Goal: Transaction & Acquisition: Purchase product/service

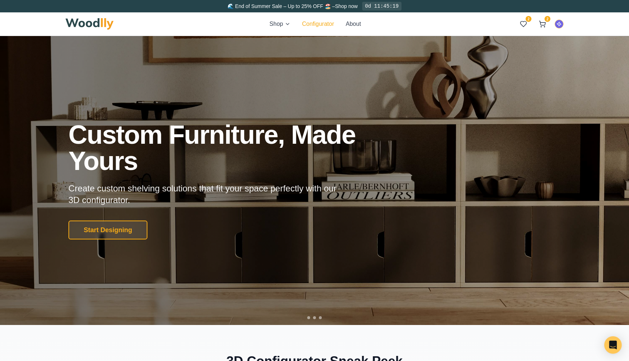
click at [314, 27] on button "Configurator" at bounding box center [318, 24] width 32 height 9
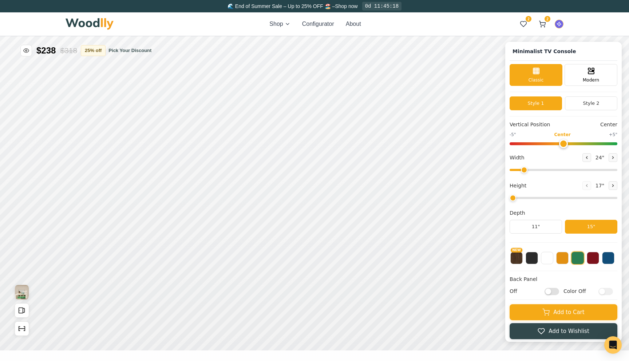
type input "63"
type input "2"
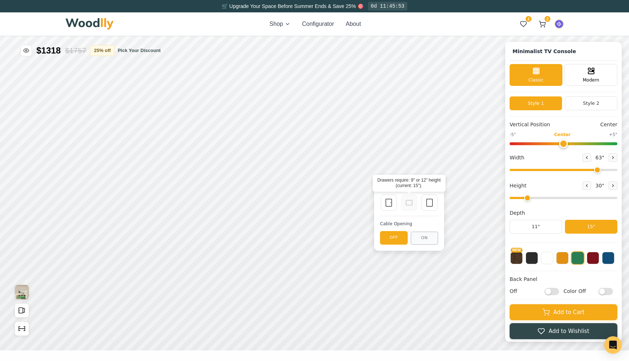
click at [419, 204] on div "Single Door Empty Space" at bounding box center [409, 202] width 58 height 17
click at [427, 204] on icon at bounding box center [429, 202] width 9 height 9
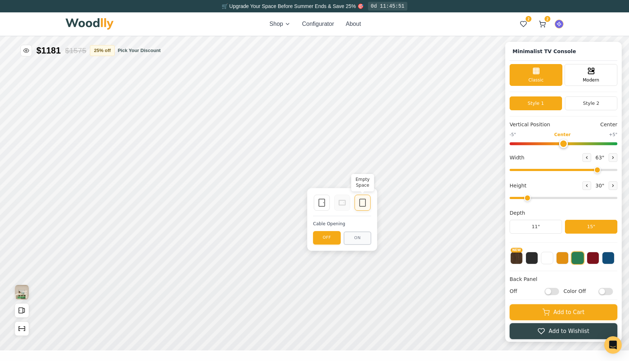
click at [365, 202] on rect at bounding box center [363, 202] width 6 height 7
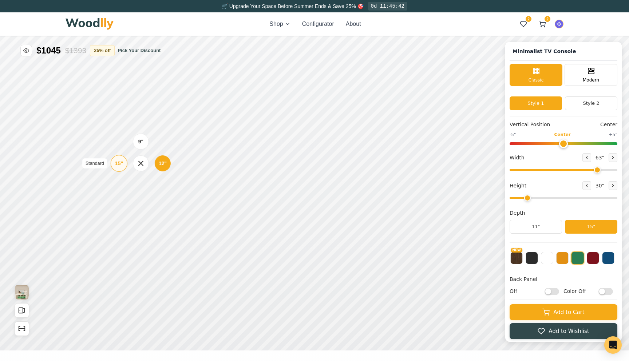
click at [122, 167] on div "15"" at bounding box center [119, 163] width 8 height 8
drag, startPoint x: 592, startPoint y: 170, endPoint x: 560, endPoint y: 170, distance: 31.7
click at [560, 170] on input "range" at bounding box center [564, 170] width 108 height 2
drag, startPoint x: 560, startPoint y: 170, endPoint x: 527, endPoint y: 170, distance: 32.4
click at [527, 170] on input "range" at bounding box center [564, 170] width 108 height 2
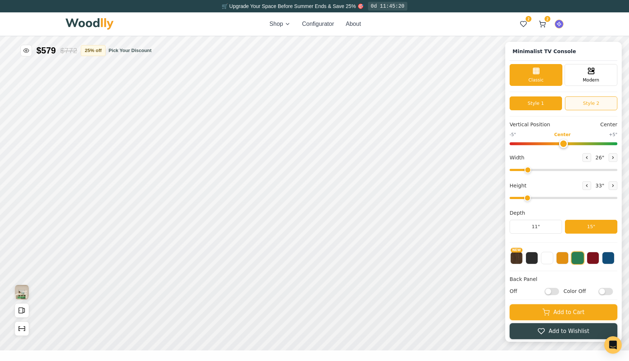
click at [576, 100] on button "Style 2" at bounding box center [591, 103] width 52 height 14
click at [543, 104] on button "Style 1" at bounding box center [536, 103] width 52 height 14
type input "26"
click at [527, 170] on input "range" at bounding box center [564, 170] width 108 height 2
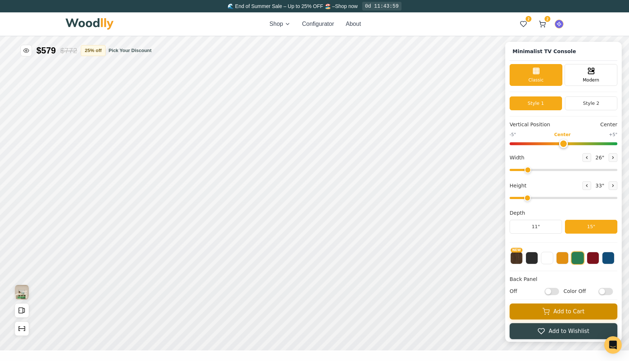
click at [533, 315] on button "Add to Cart" at bounding box center [564, 312] width 108 height 16
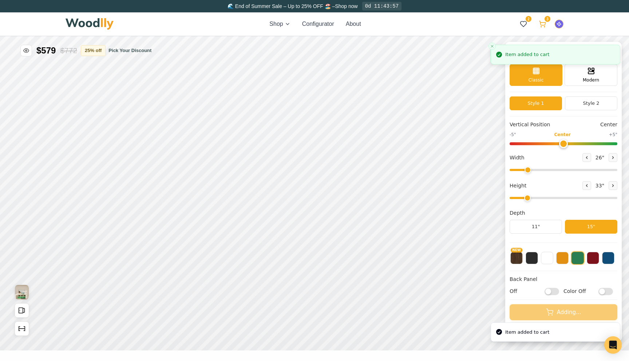
click at [544, 28] on button "3" at bounding box center [542, 23] width 13 height 13
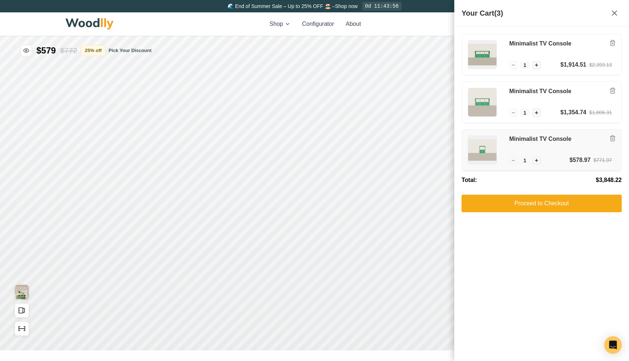
click at [537, 139] on h3 "Minimalist TV Console" at bounding box center [560, 139] width 103 height 8
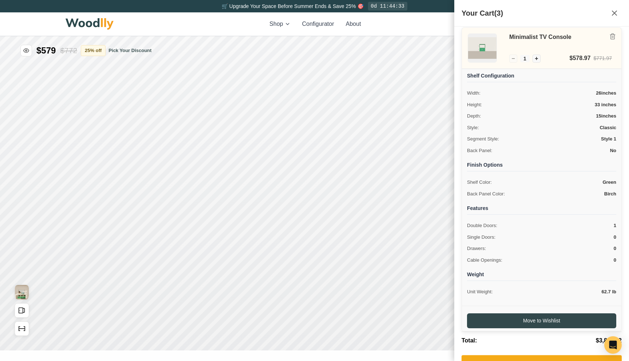
scroll to position [111, 0]
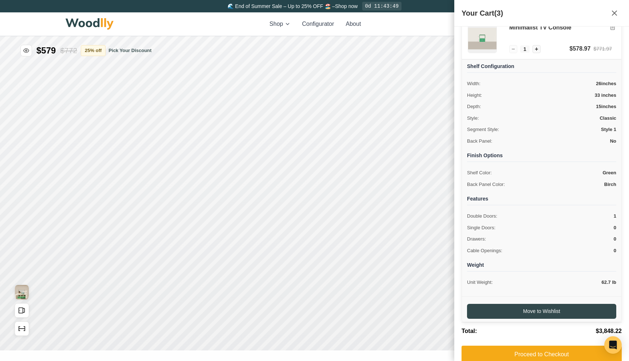
click at [433, 29] on div "Shop Configurator About 2 3 2 3" at bounding box center [315, 23] width 498 height 23
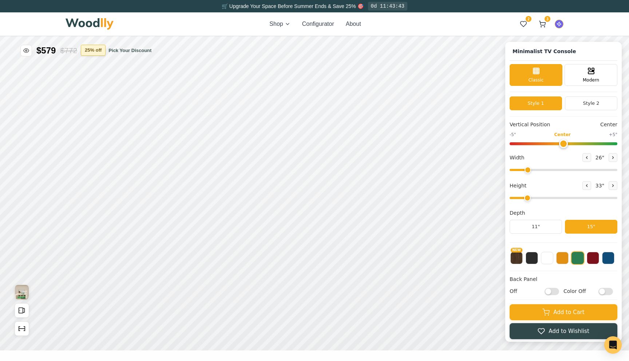
click at [100, 47] on button "25 % off" at bounding box center [93, 50] width 25 height 11
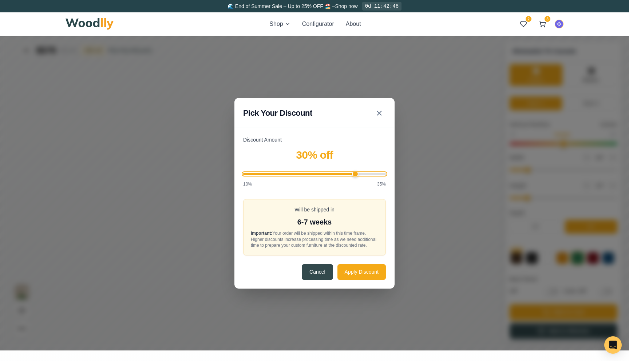
drag, startPoint x: 329, startPoint y: 172, endPoint x: 355, endPoint y: 175, distance: 26.0
click at [355, 175] on input "Discount Amount" at bounding box center [314, 174] width 143 height 2
click at [328, 164] on div "Discount Amount 30 % off 10% 35%" at bounding box center [314, 161] width 143 height 51
drag, startPoint x: 315, startPoint y: 170, endPoint x: 301, endPoint y: 172, distance: 13.2
type input "20"
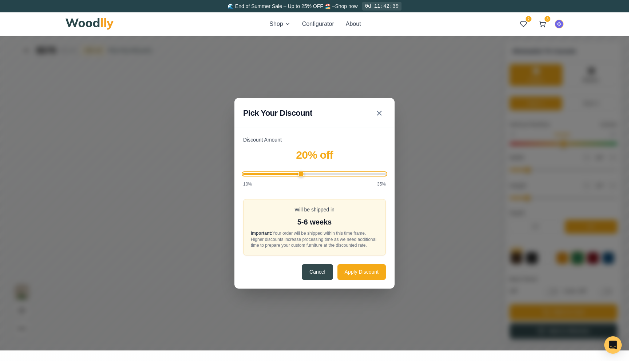
click at [301, 173] on input "Discount Amount" at bounding box center [314, 174] width 143 height 2
click at [380, 110] on icon at bounding box center [379, 113] width 9 height 9
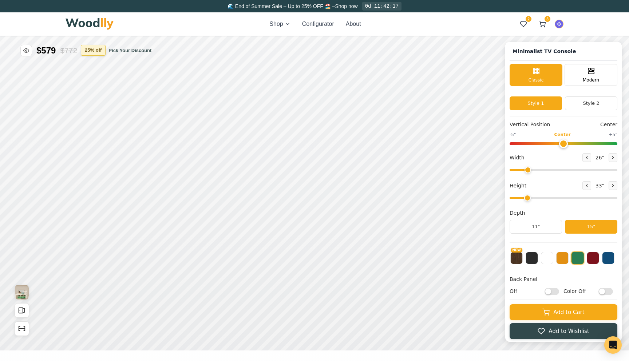
click at [90, 54] on button "25 % off" at bounding box center [93, 50] width 25 height 11
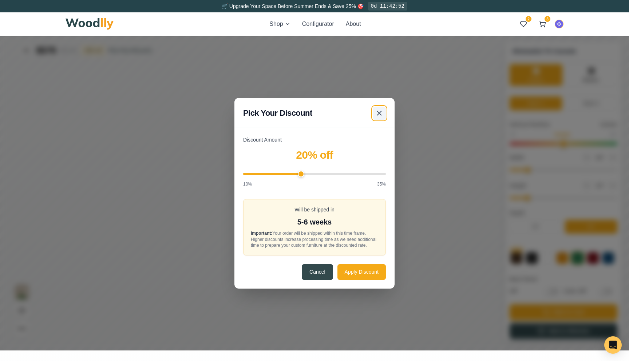
click at [381, 111] on line at bounding box center [379, 113] width 4 height 4
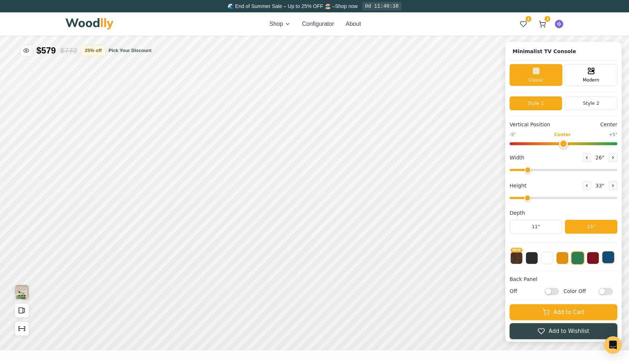
click at [608, 260] on button at bounding box center [608, 257] width 12 height 12
click at [518, 263] on button "NEW" at bounding box center [516, 257] width 12 height 12
click at [549, 241] on div "Vertical Position Center -5" Center +5" Width 26 " Height 33 " Depth 11" 15"" at bounding box center [564, 182] width 108 height 122
click at [529, 241] on div "Vertical Position Center -5" Center +5" Width 26 " Height 33 " Depth 11" 15"" at bounding box center [564, 182] width 108 height 122
click at [529, 233] on button "11"" at bounding box center [536, 227] width 52 height 14
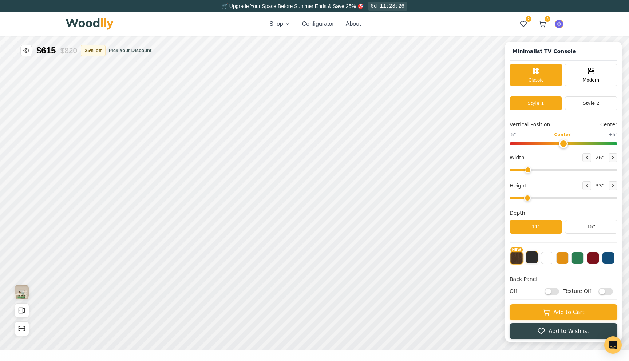
click at [533, 259] on button at bounding box center [532, 257] width 12 height 12
click at [517, 261] on button "NEW" at bounding box center [516, 257] width 12 height 12
click at [585, 159] on icon at bounding box center [587, 157] width 4 height 4
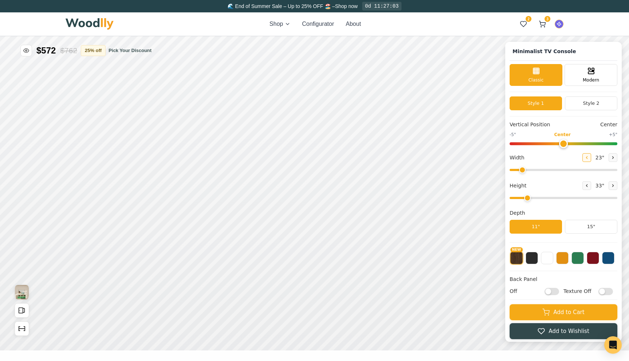
click at [585, 159] on icon at bounding box center [587, 157] width 4 height 4
type input "20"
click at [582, 230] on button "15"" at bounding box center [591, 227] width 52 height 14
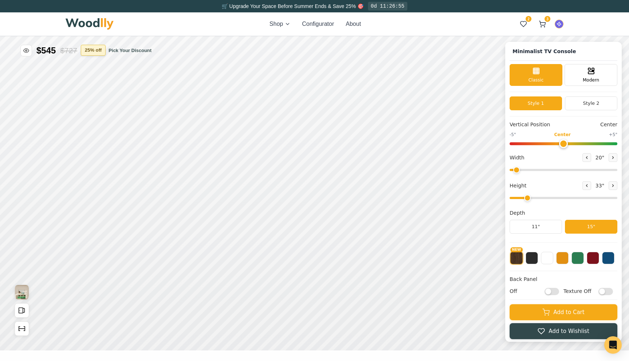
click at [106, 49] on button "25 % off" at bounding box center [93, 50] width 25 height 11
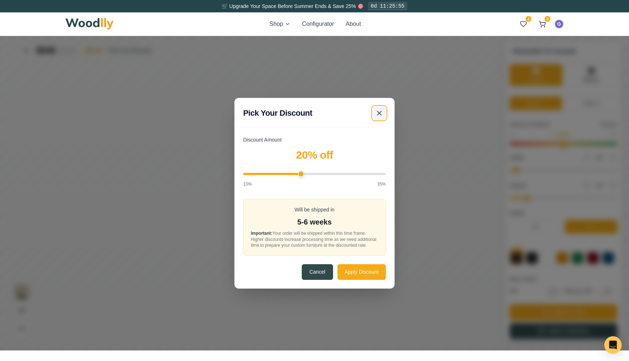
click at [380, 111] on line at bounding box center [379, 113] width 4 height 4
